Goal: Transaction & Acquisition: Purchase product/service

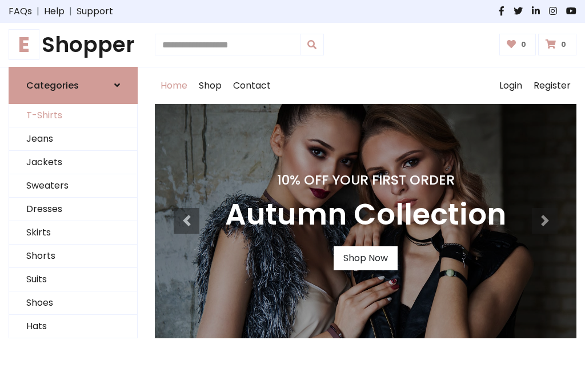
click at [73, 115] on link "T-Shirts" at bounding box center [73, 115] width 128 height 23
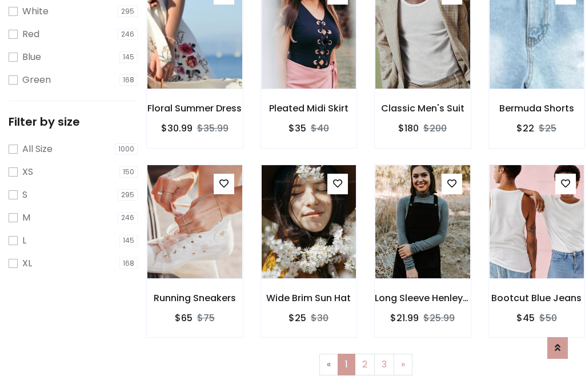
scroll to position [21, 0]
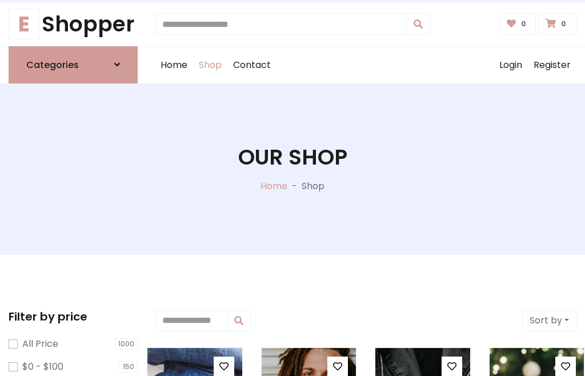
click at [292, 168] on h1 "Our Shop" at bounding box center [292, 157] width 109 height 26
click at [365, 65] on div "Home Shop Contact Log out Login Register" at bounding box center [365, 65] width 421 height 37
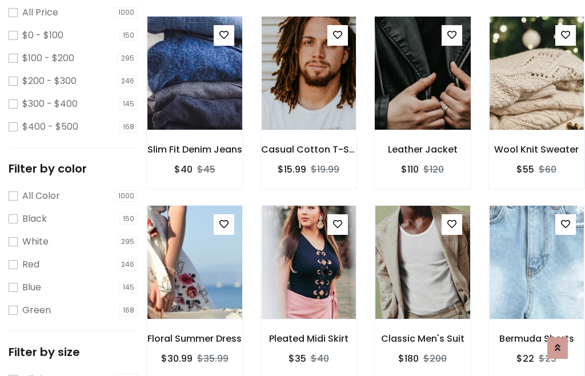
click at [422, 94] on img at bounding box center [422, 73] width 114 height 274
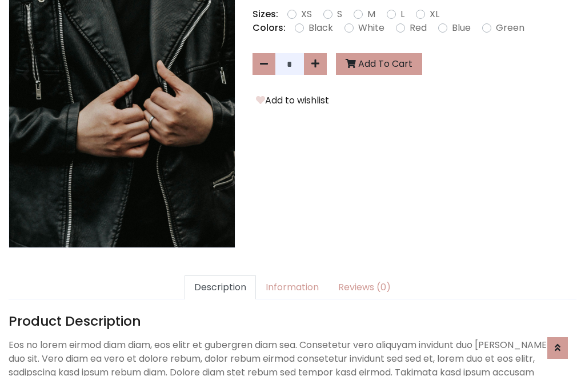
scroll to position [279, 0]
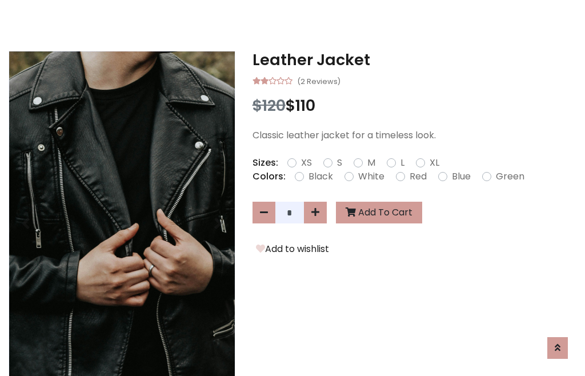
click at [414, 59] on h3 "Leather Jacket" at bounding box center [414, 60] width 324 height 18
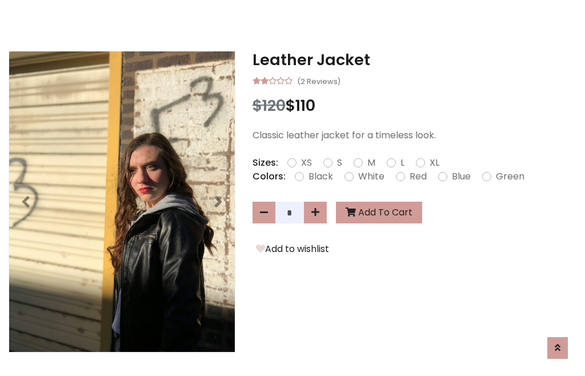
click at [414, 59] on h3 "Leather Jacket" at bounding box center [414, 60] width 324 height 18
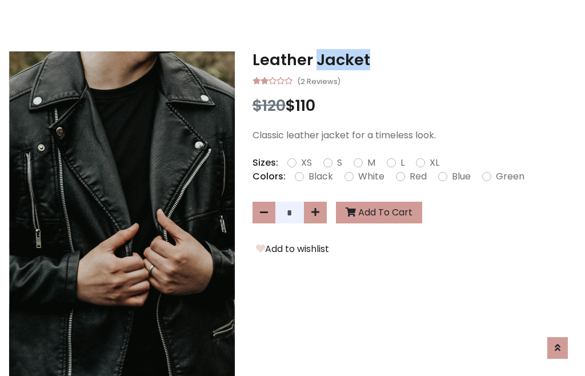
click at [414, 59] on h3 "Leather Jacket" at bounding box center [414, 60] width 324 height 18
